Goal: Entertainment & Leisure: Consume media (video, audio)

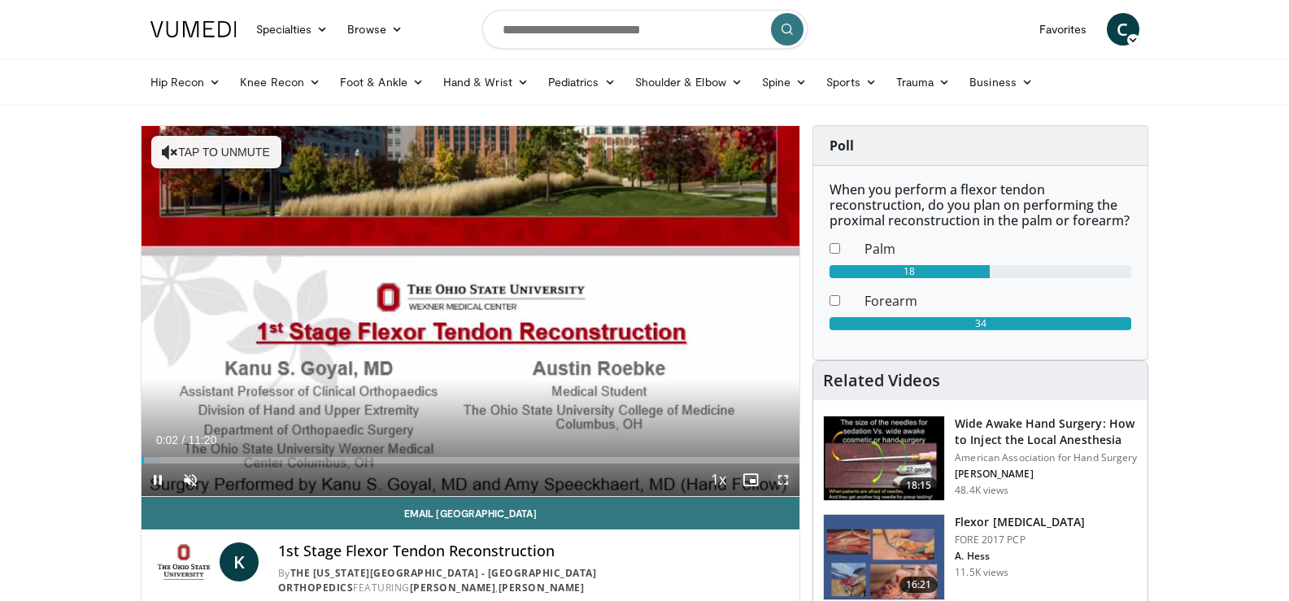
click at [780, 477] on span "Video Player" at bounding box center [783, 480] width 33 height 33
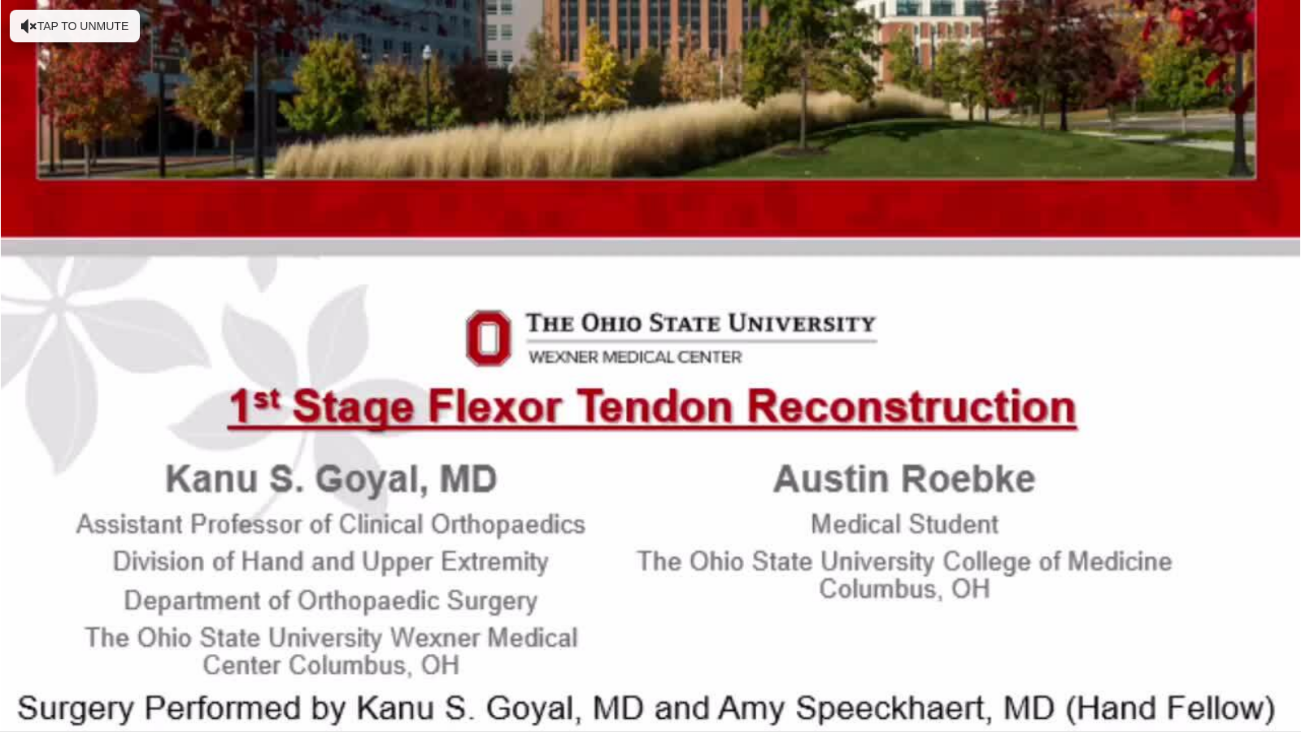
click at [64, 600] on video-js "**********" at bounding box center [650, 366] width 1301 height 732
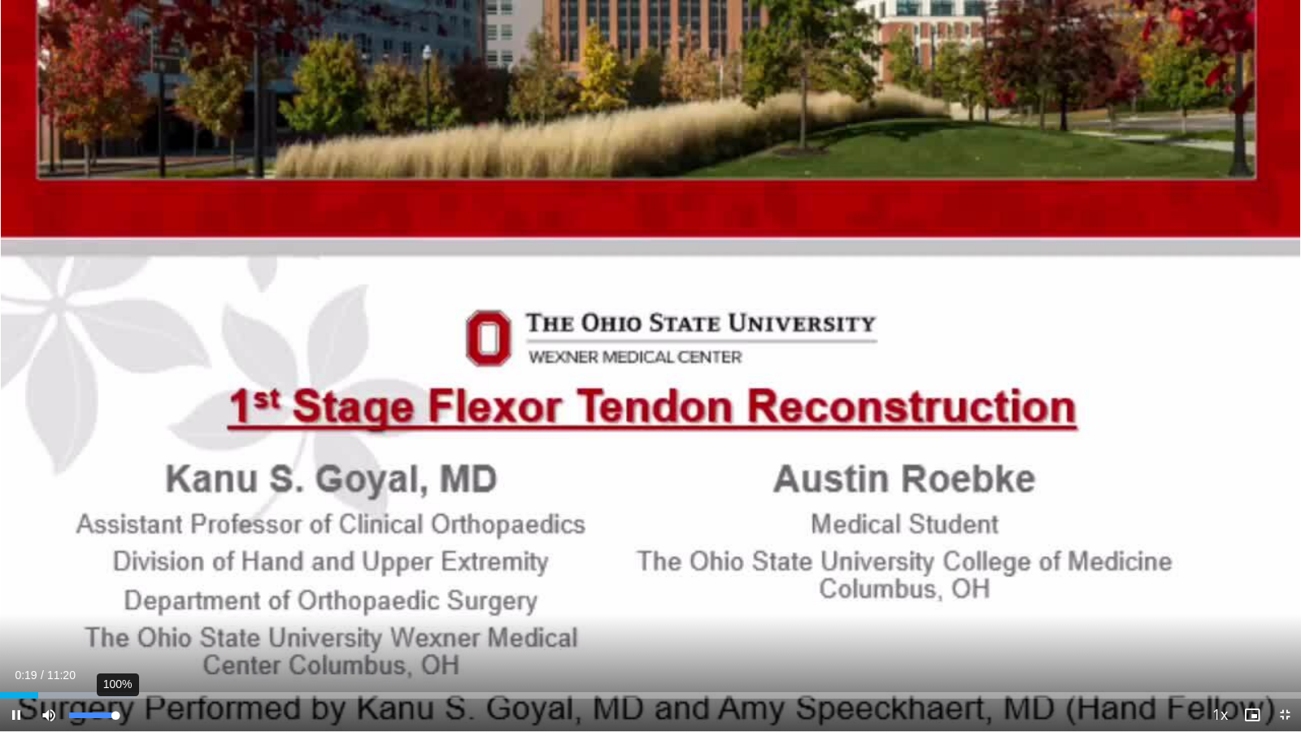
drag, startPoint x: 70, startPoint y: 716, endPoint x: 117, endPoint y: 714, distance: 47.2
click at [115, 600] on div "Volume Level" at bounding box center [92, 715] width 46 height 6
click at [1284, 600] on span "Video Player" at bounding box center [1285, 715] width 33 height 33
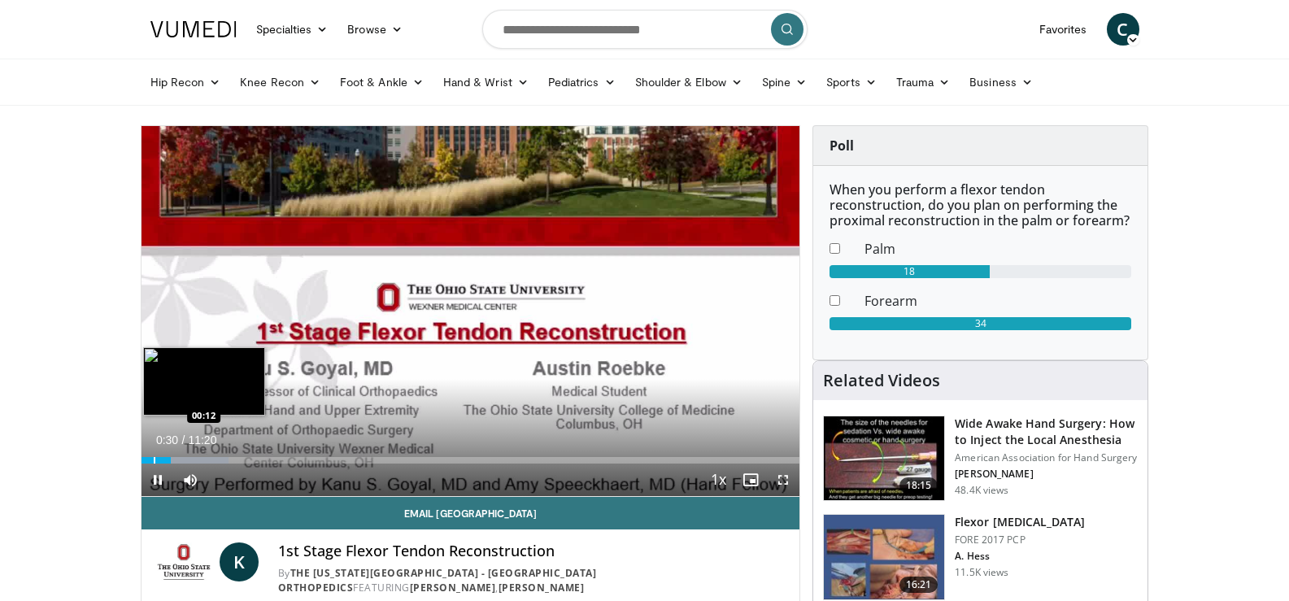
click at [154, 463] on div "Progress Bar" at bounding box center [155, 460] width 2 height 7
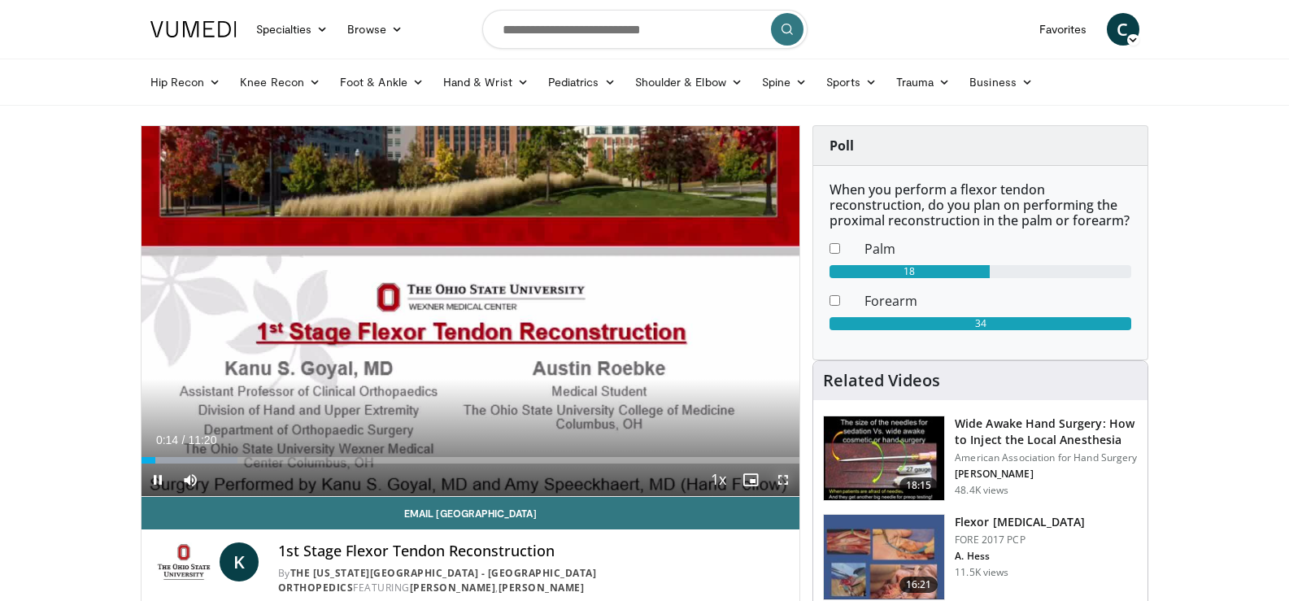
click at [785, 479] on span "Video Player" at bounding box center [783, 480] width 33 height 33
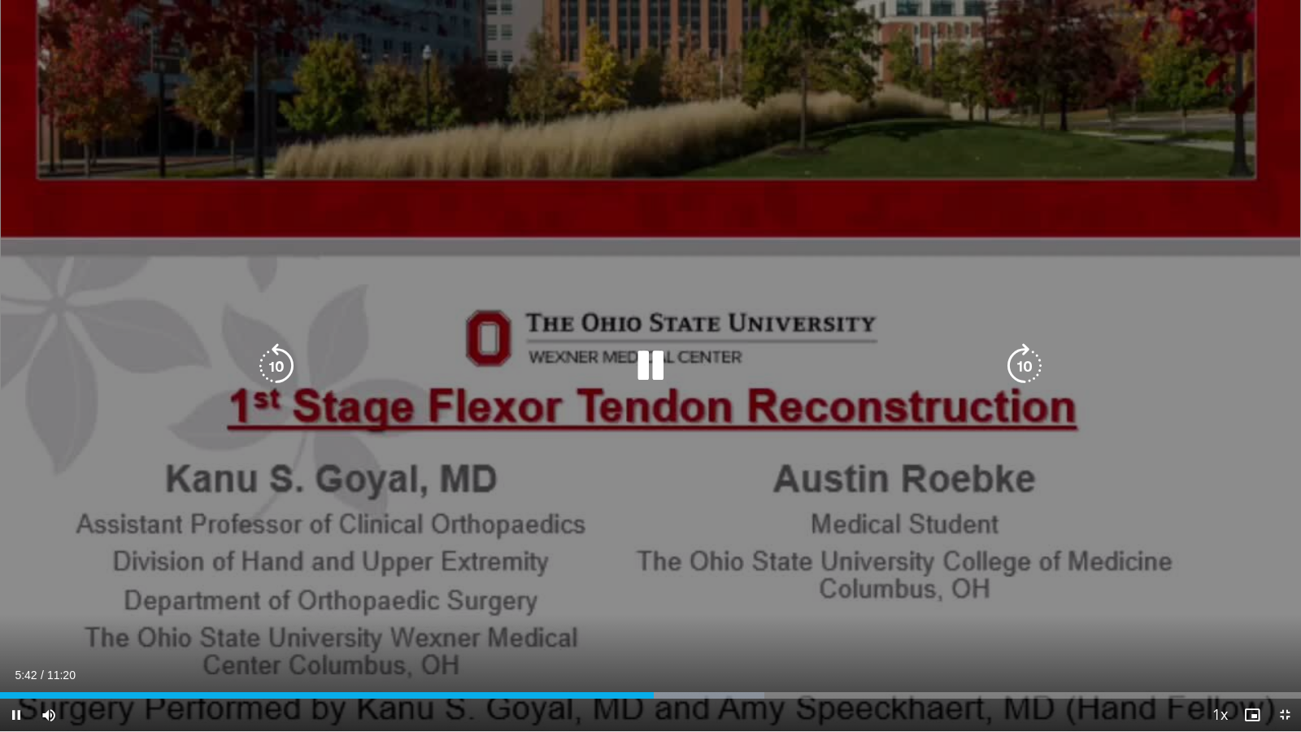
click at [654, 372] on icon "Video Player" at bounding box center [651, 366] width 46 height 46
click at [640, 373] on icon "Video Player" at bounding box center [651, 366] width 46 height 46
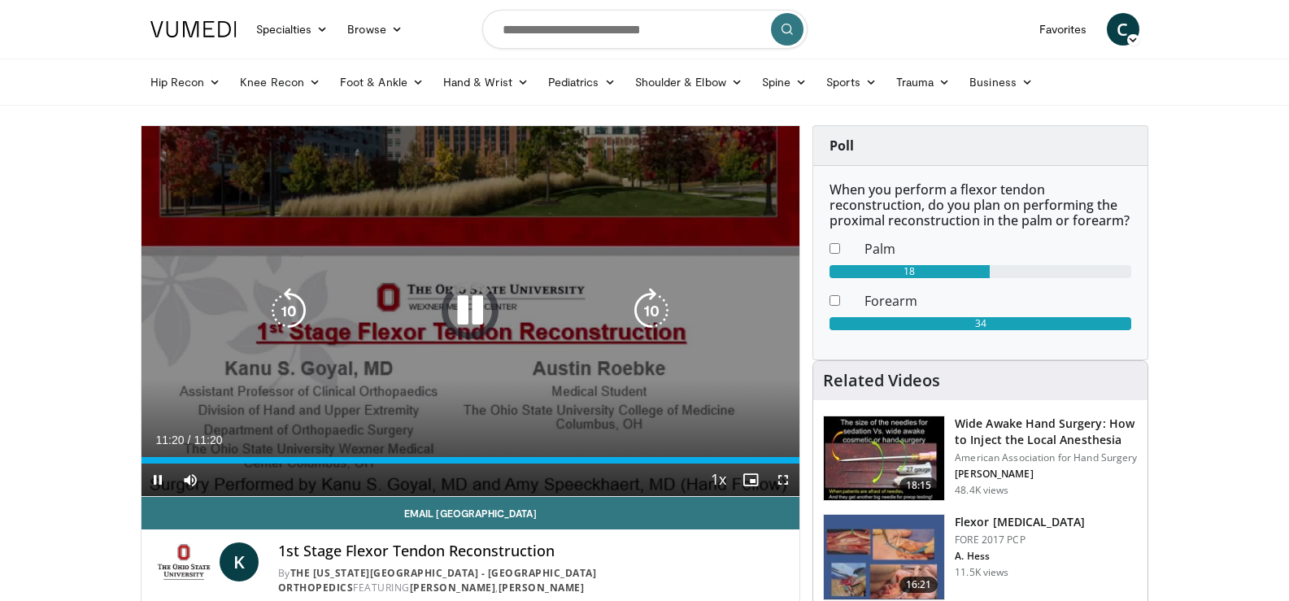
click at [470, 313] on icon "Video Player" at bounding box center [470, 311] width 46 height 46
